Goal: Navigation & Orientation: Find specific page/section

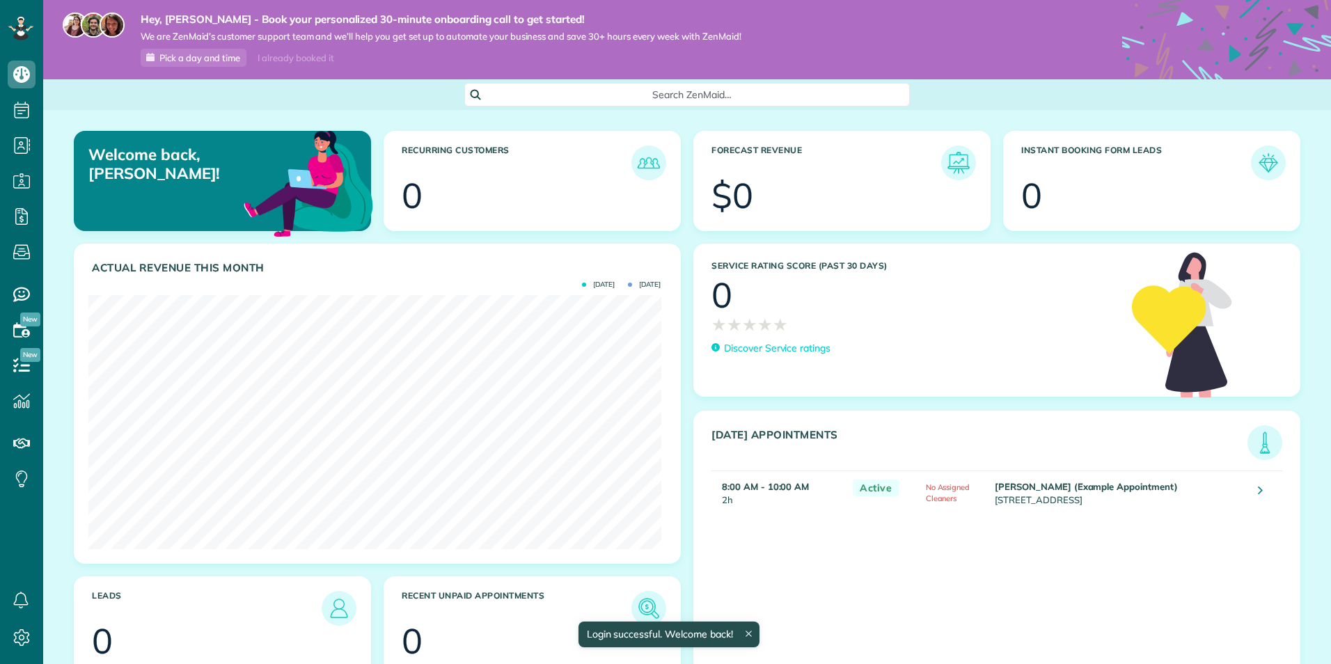
scroll to position [254, 572]
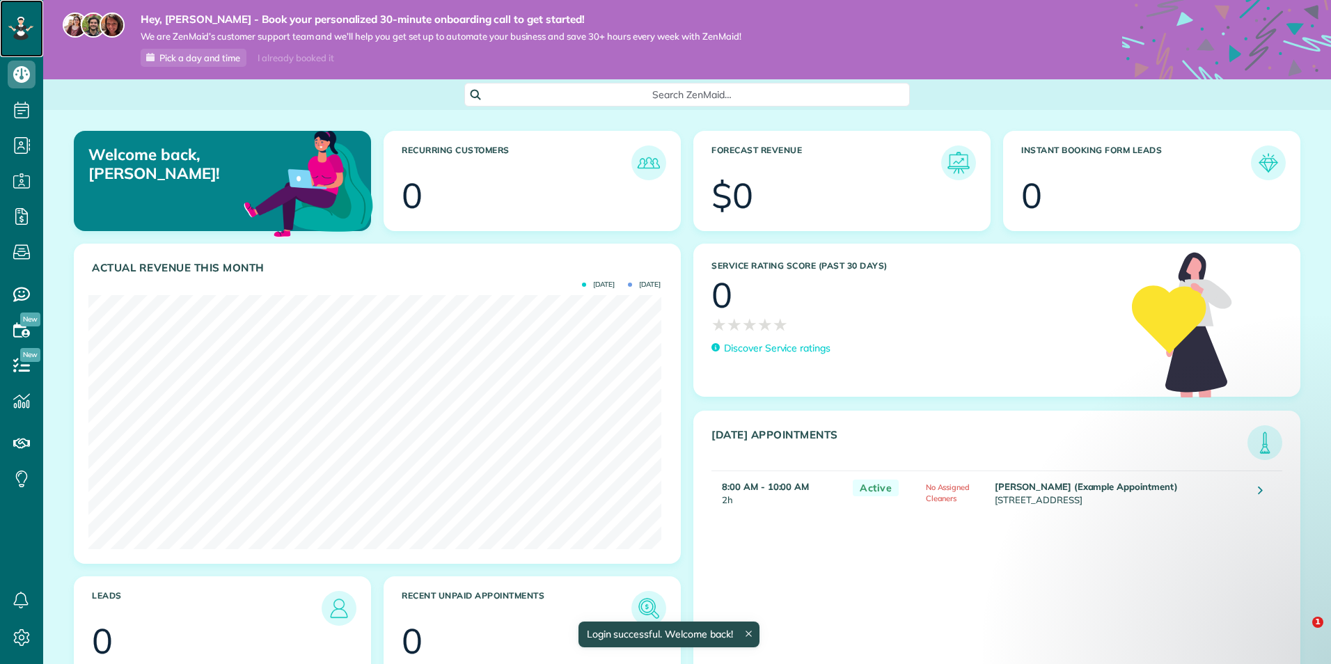
click at [11, 16] on div at bounding box center [21, 28] width 42 height 57
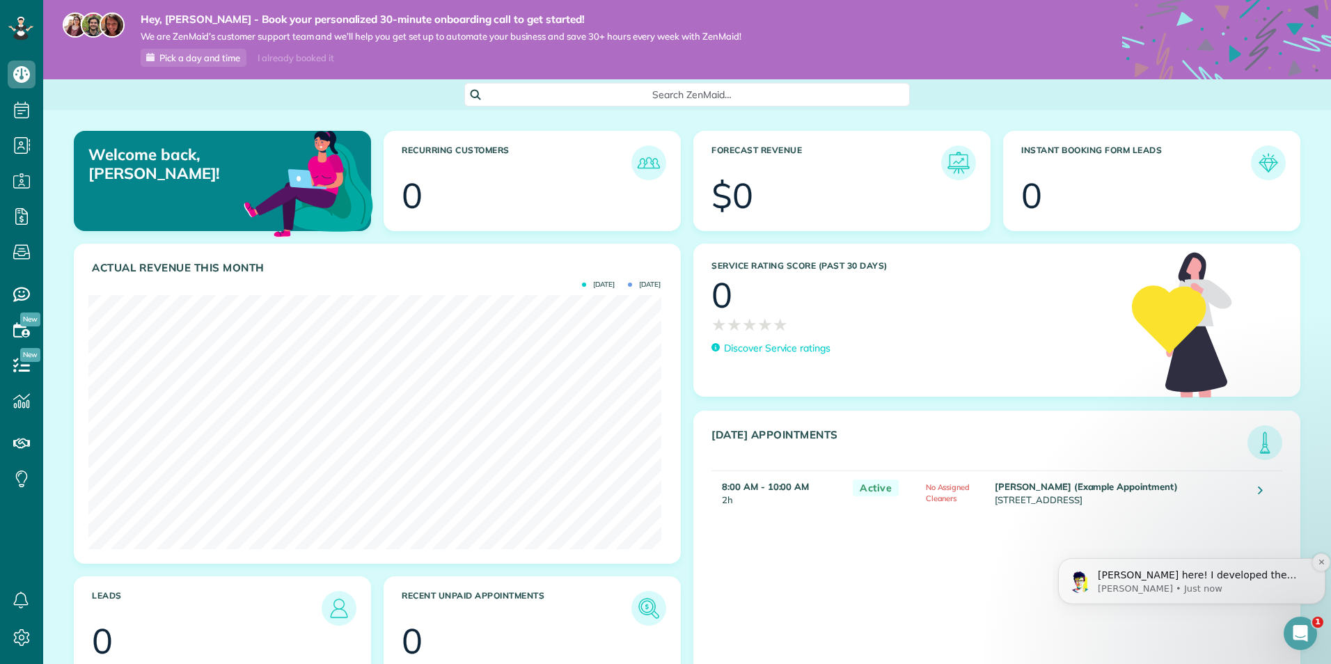
click at [1075, 574] on img "message notification from Alexandre, Just now. Alex here! I developed the softw…" at bounding box center [1080, 582] width 22 height 22
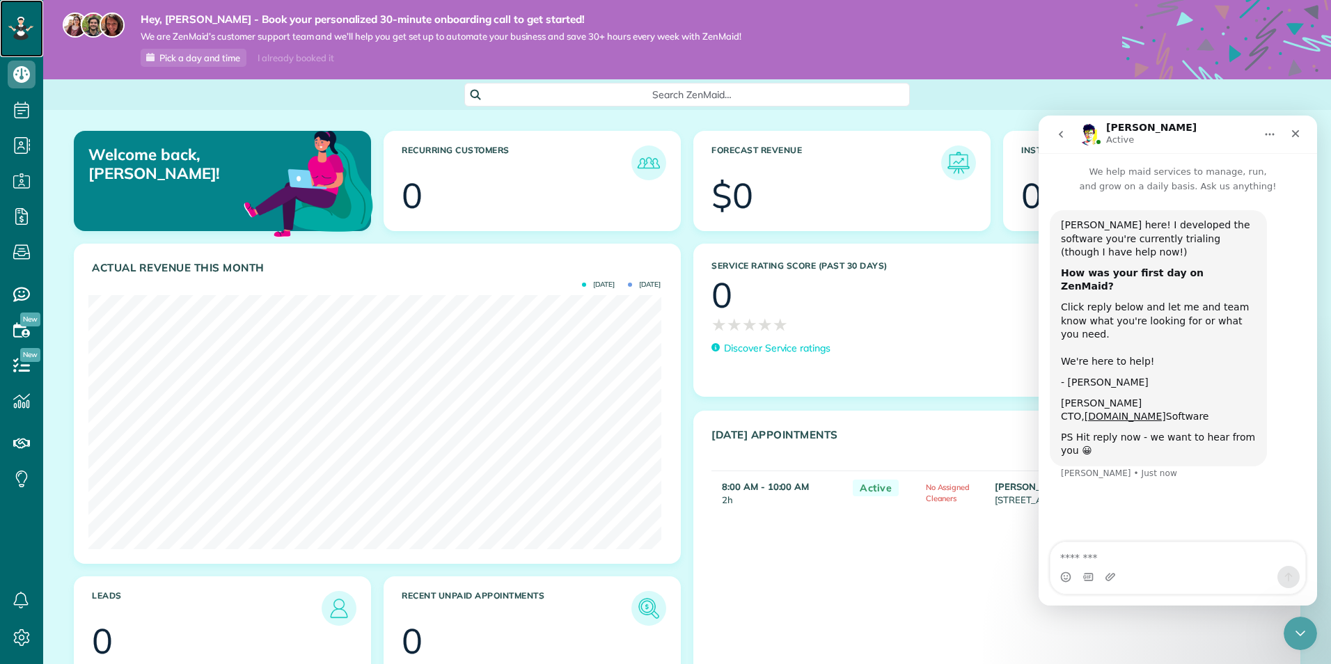
click at [16, 28] on rect at bounding box center [17, 28] width 4 height 4
click at [24, 638] on use at bounding box center [22, 637] width 16 height 17
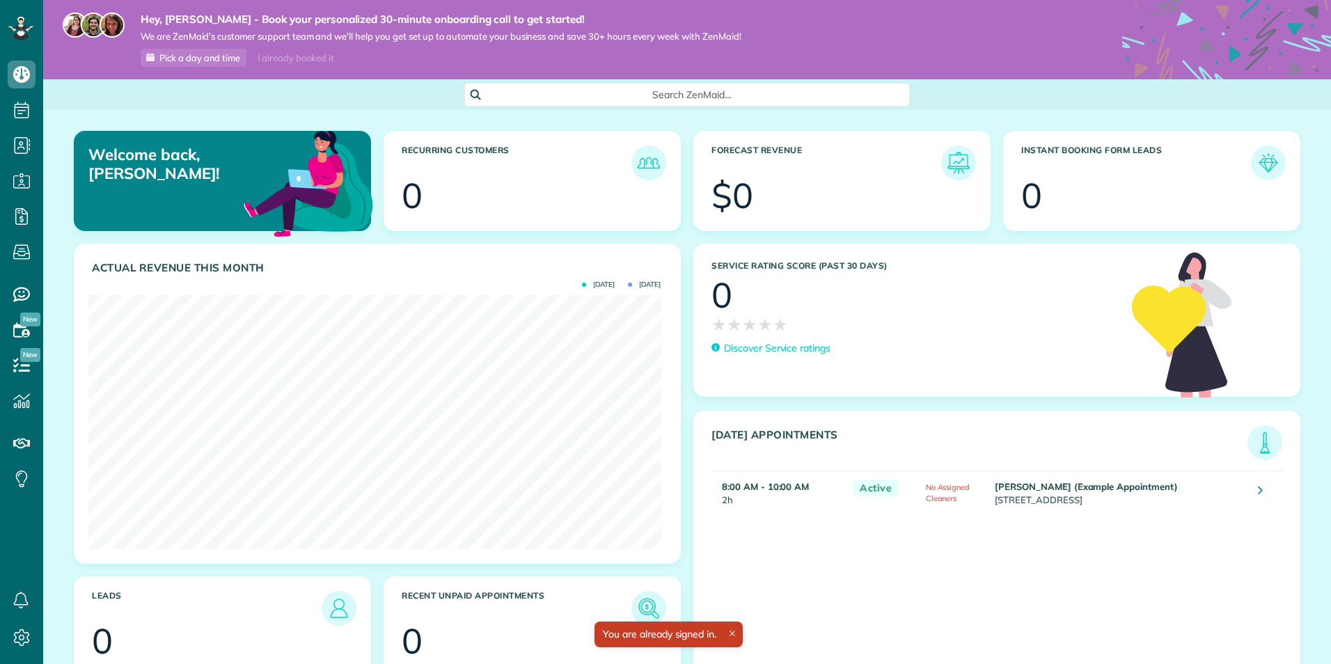
scroll to position [254, 572]
click at [19, 41] on div at bounding box center [21, 28] width 42 height 57
click at [18, 33] on icon at bounding box center [21, 32] width 8 height 8
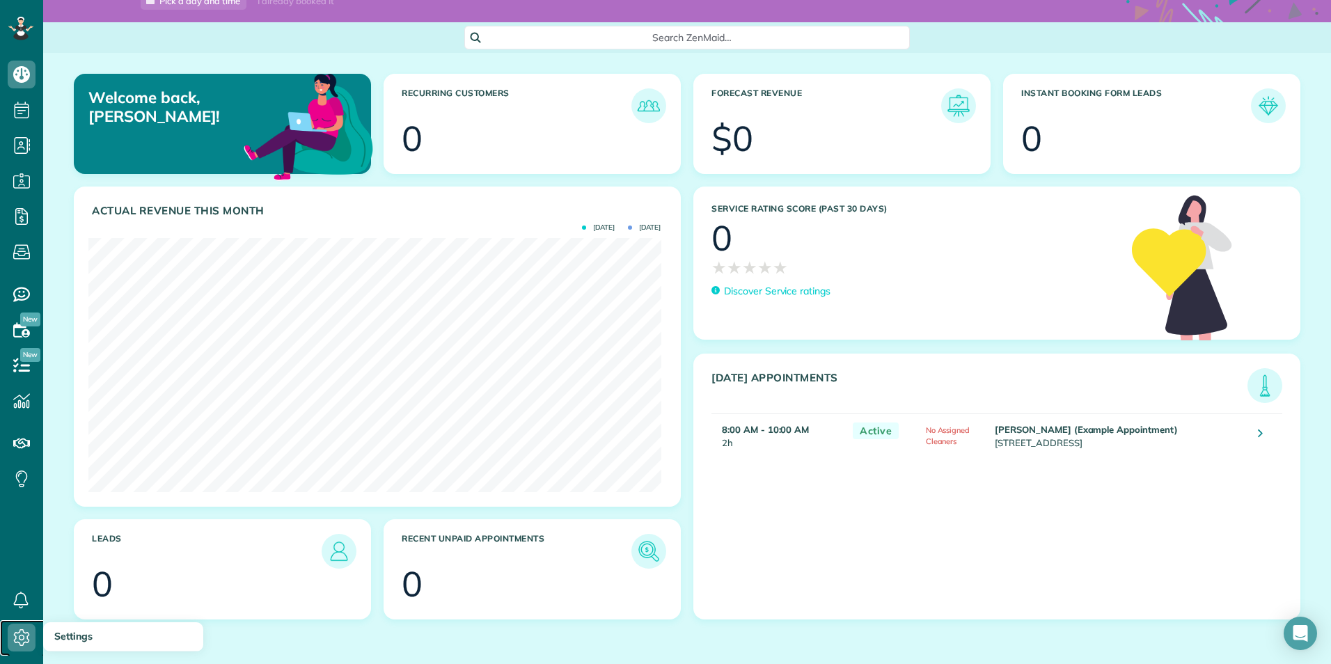
click at [21, 627] on icon at bounding box center [22, 638] width 28 height 28
